Goal: Information Seeking & Learning: Stay updated

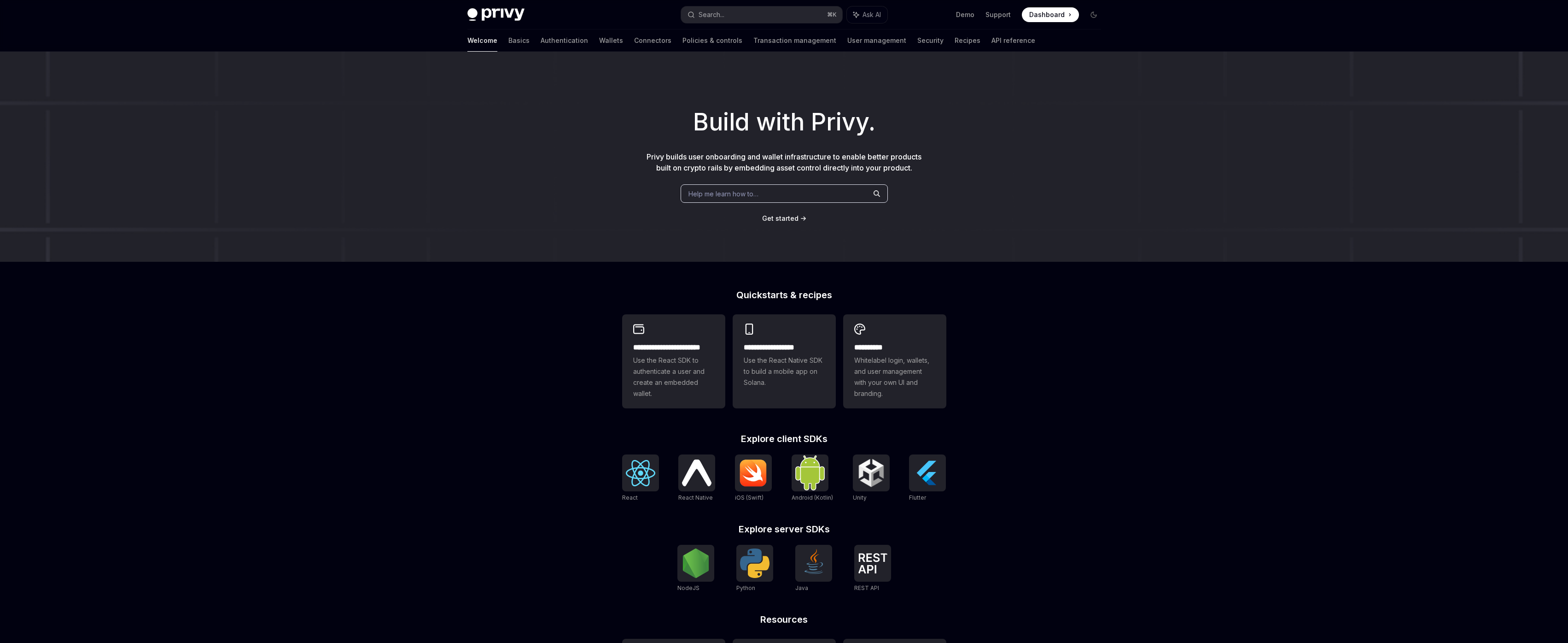
scroll to position [23, 0]
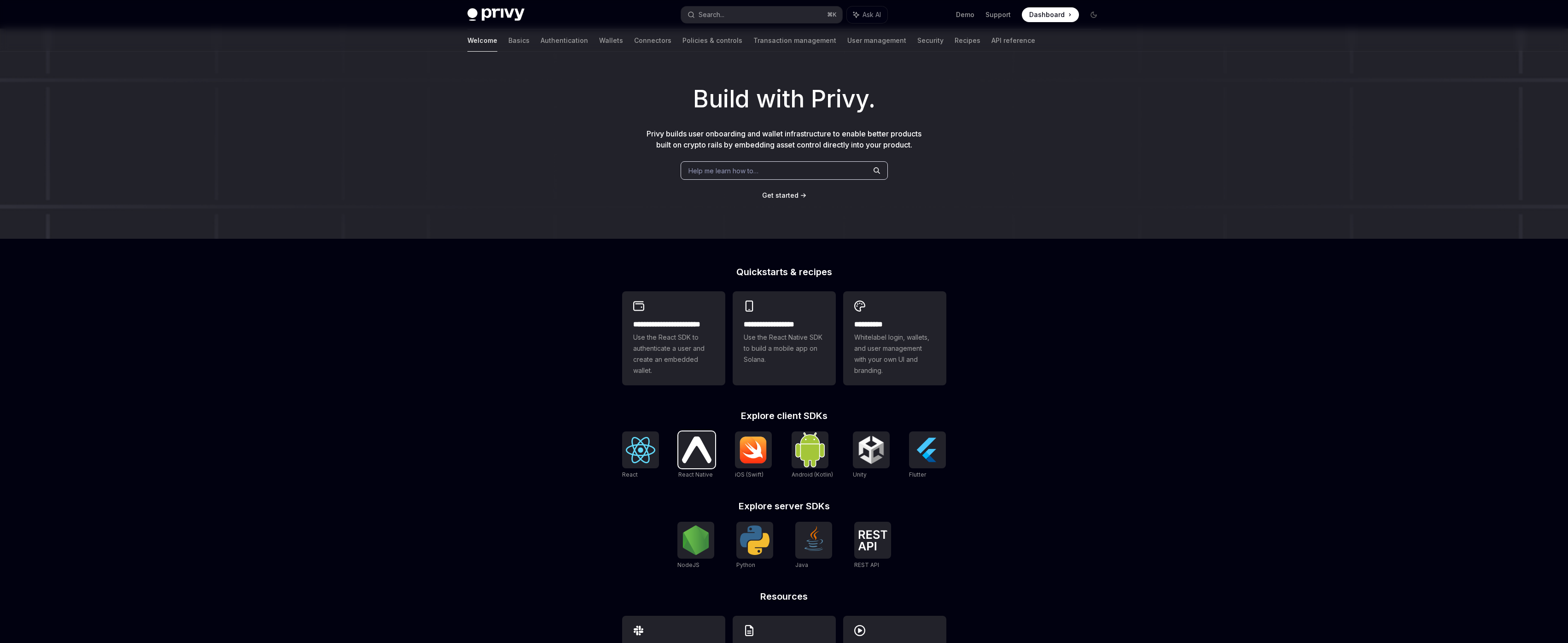
click at [700, 460] on img at bounding box center [697, 449] width 30 height 26
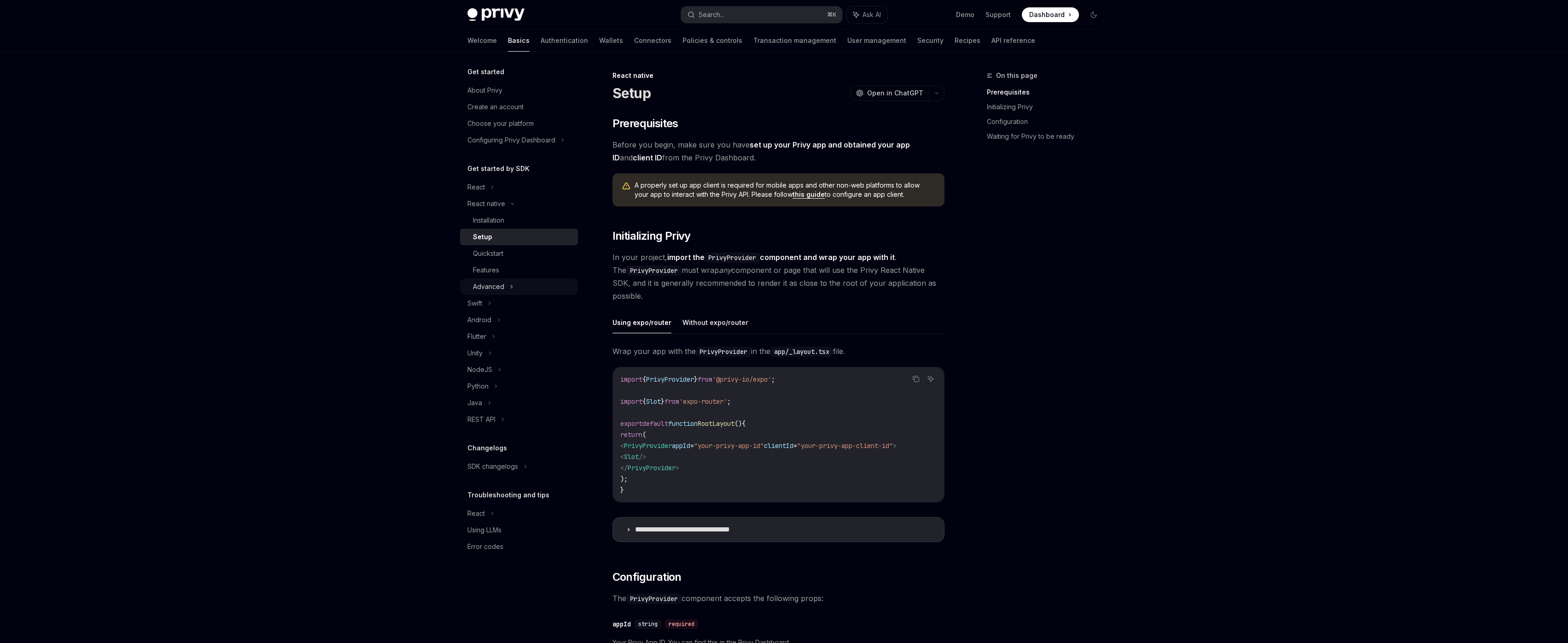
click at [514, 282] on div "Advanced" at bounding box center [519, 286] width 118 height 17
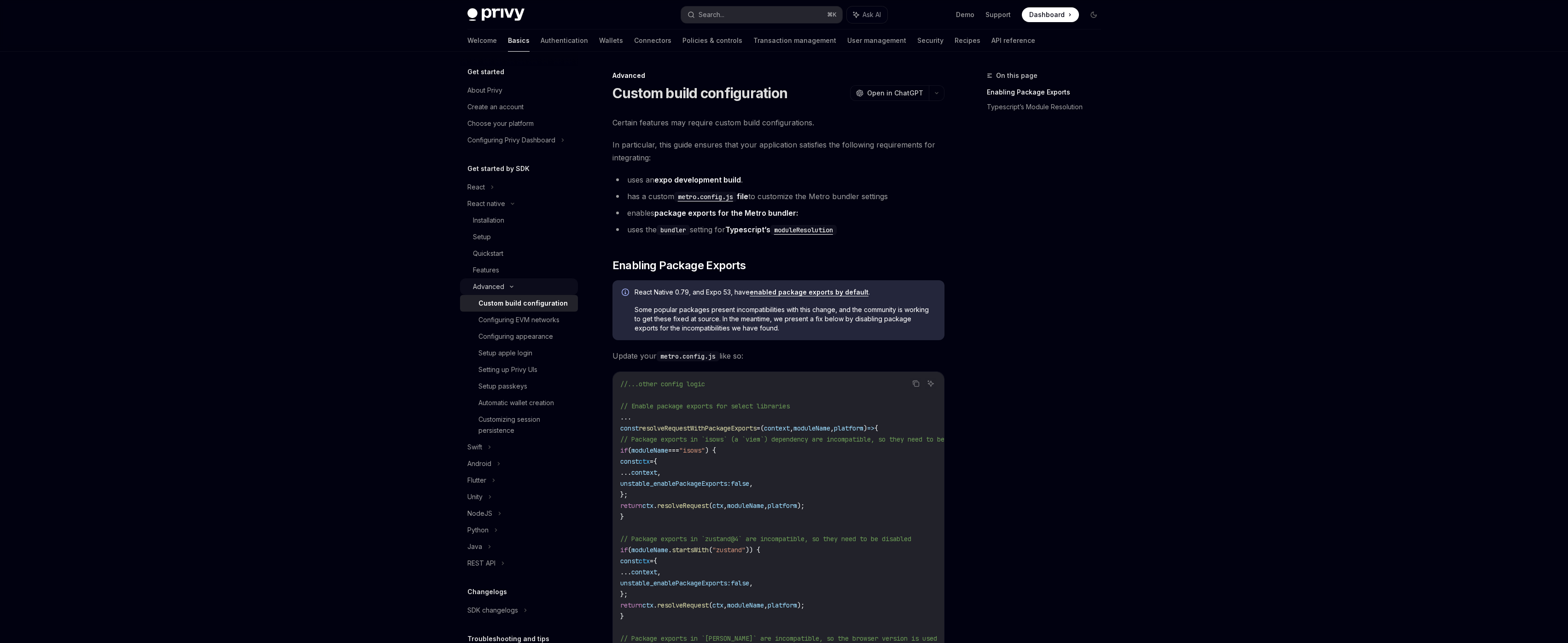
click at [507, 283] on div "Advanced" at bounding box center [519, 286] width 118 height 17
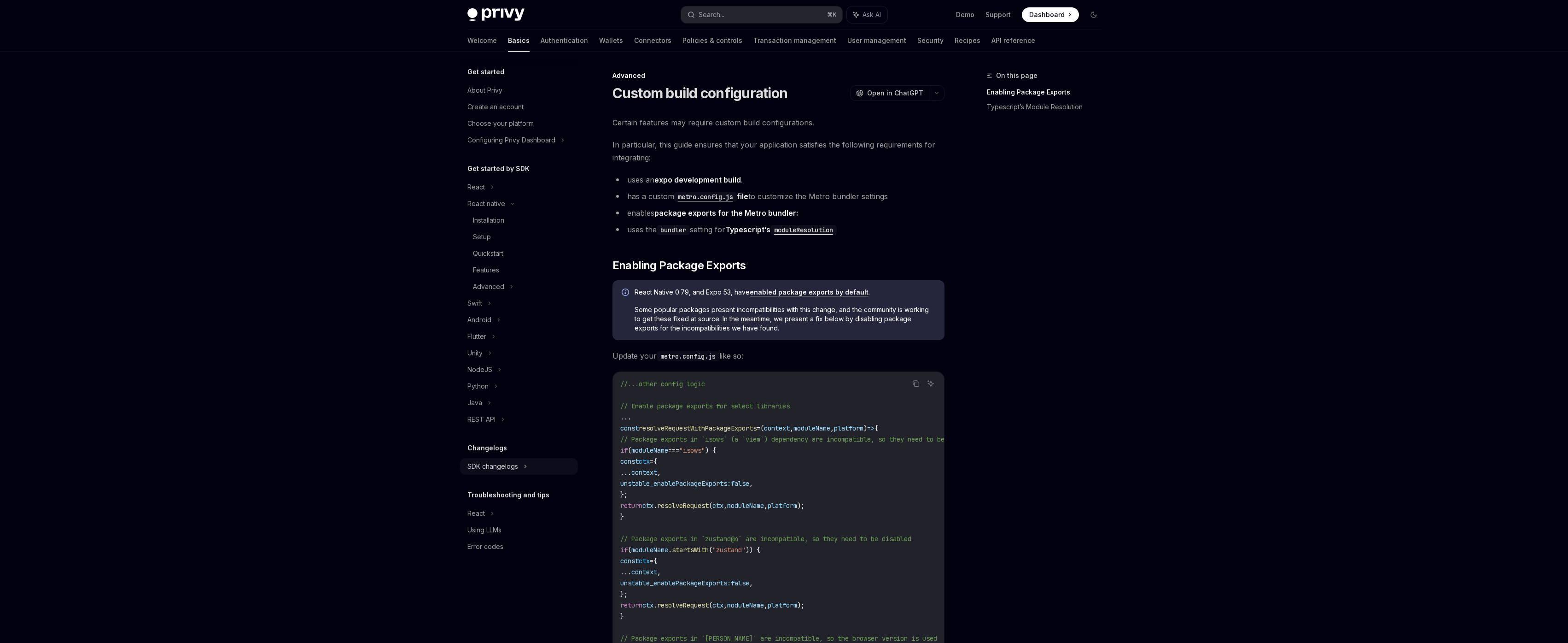
click at [485, 193] on div "SDK changelogs" at bounding box center [477, 186] width 18 height 11
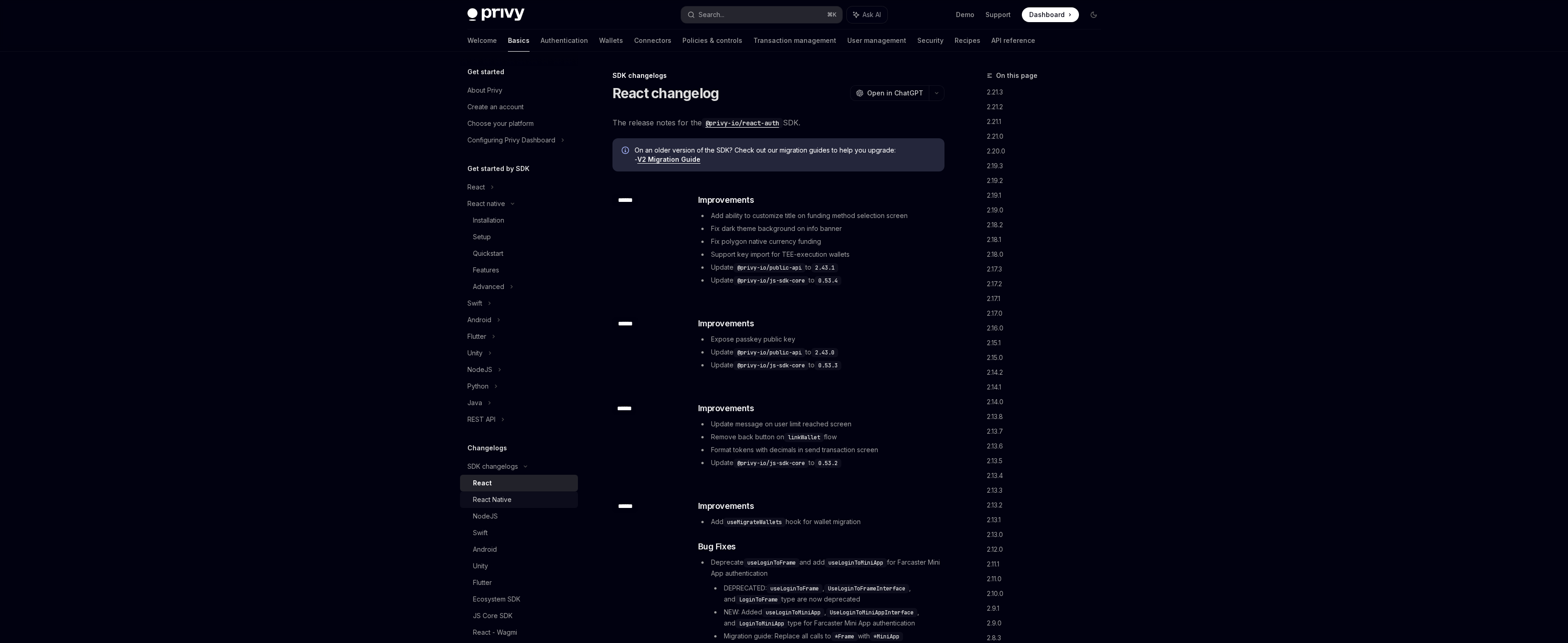
click at [514, 500] on div "React Native" at bounding box center [522, 499] width 99 height 11
type textarea "*"
